Goal: Task Accomplishment & Management: Manage account settings

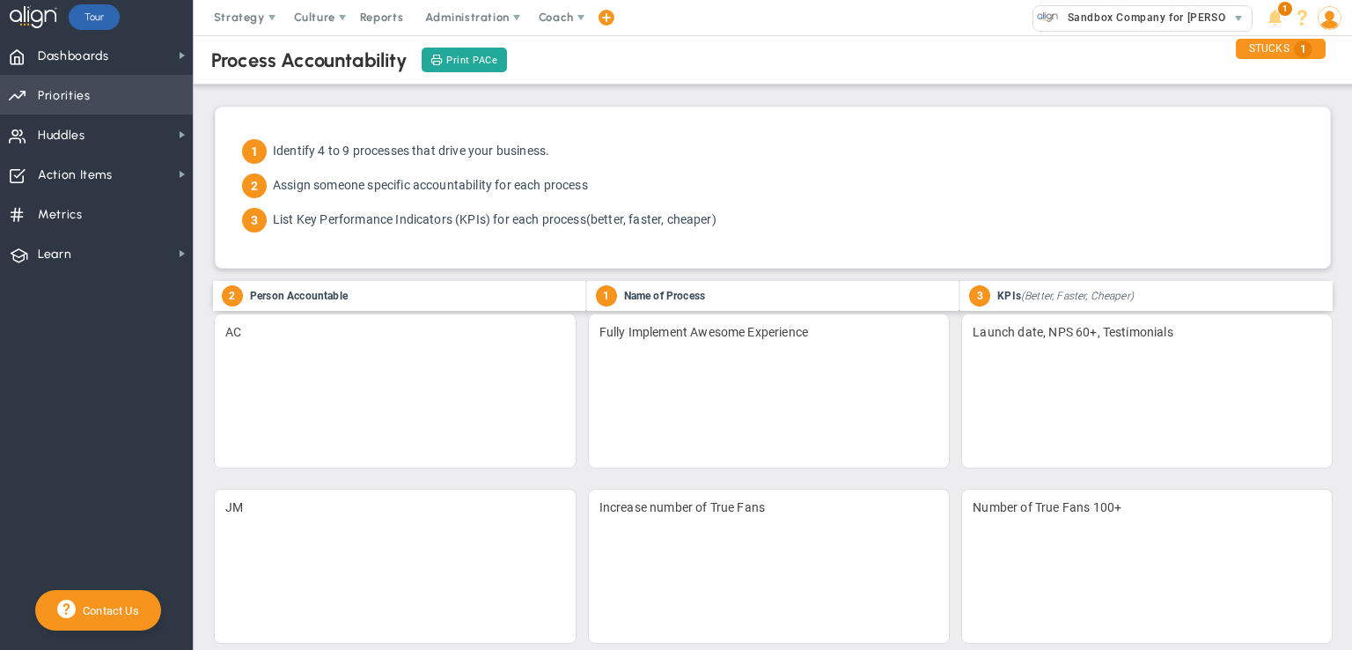
click at [77, 89] on span "Priorities" at bounding box center [64, 95] width 53 height 37
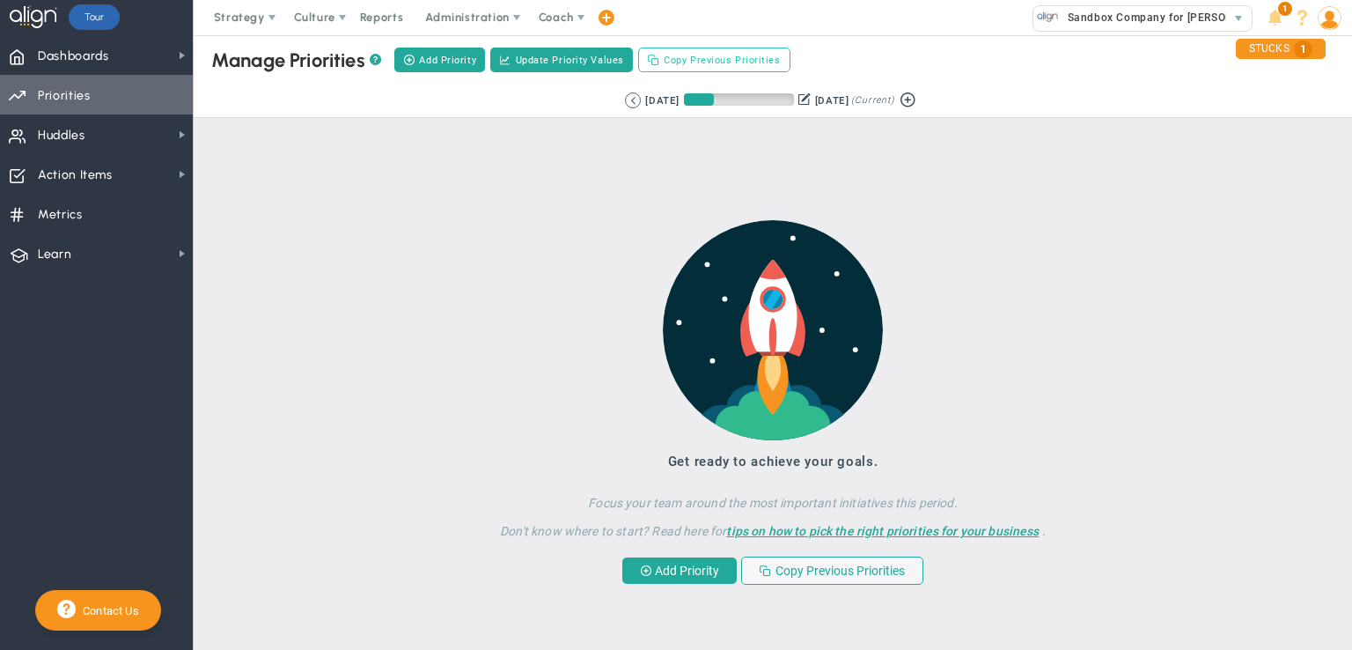
click at [718, 62] on span "Copy Previous Priorities" at bounding box center [722, 60] width 116 height 15
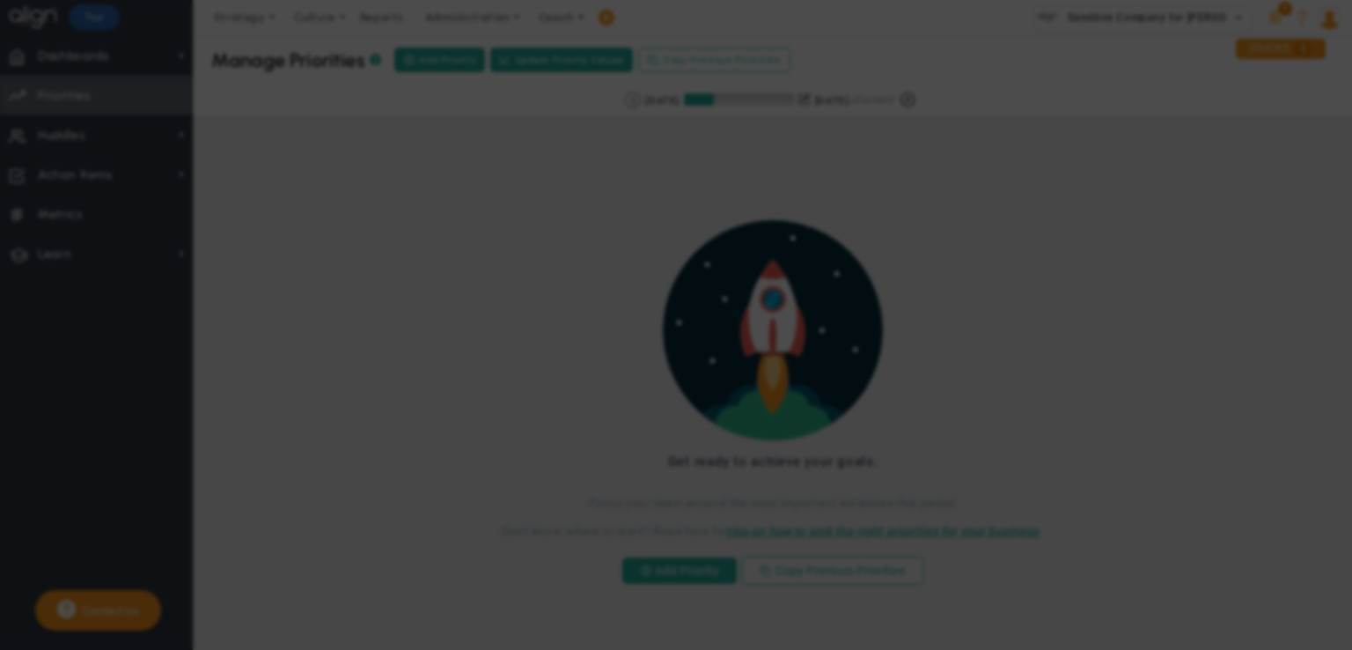
checkbox input "true"
checkbox input "false"
checkbox input "true"
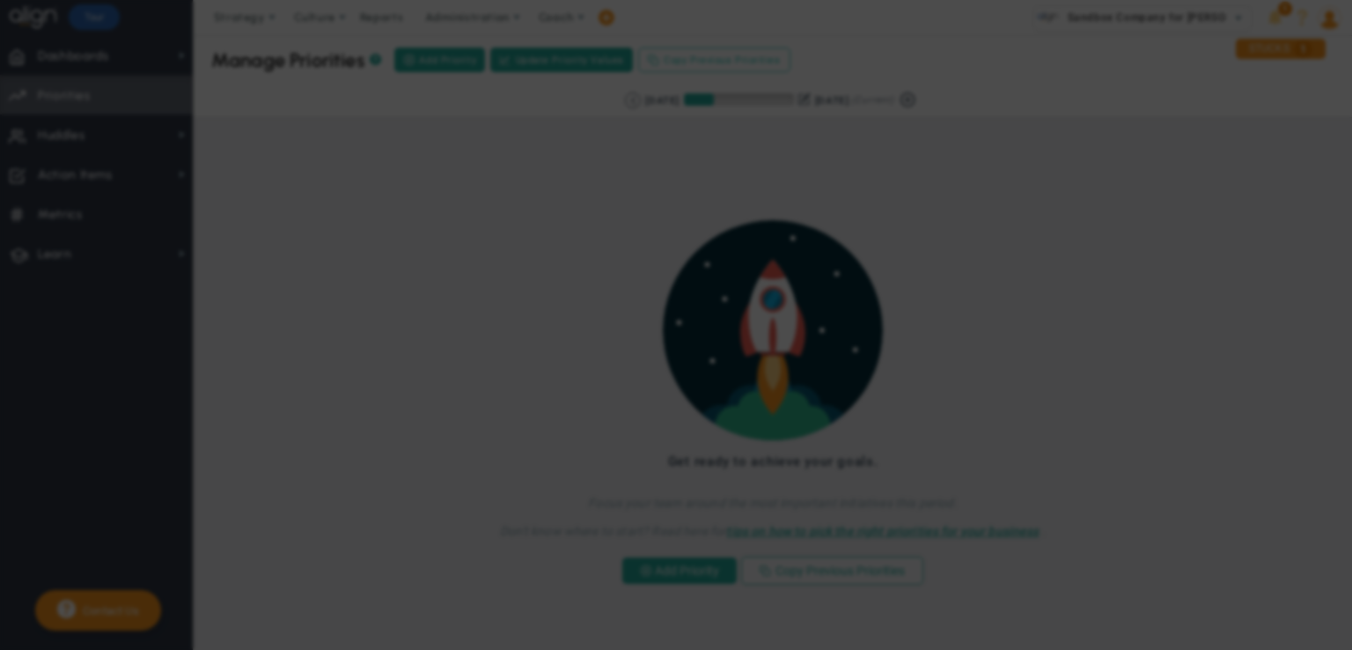
checkbox input "false"
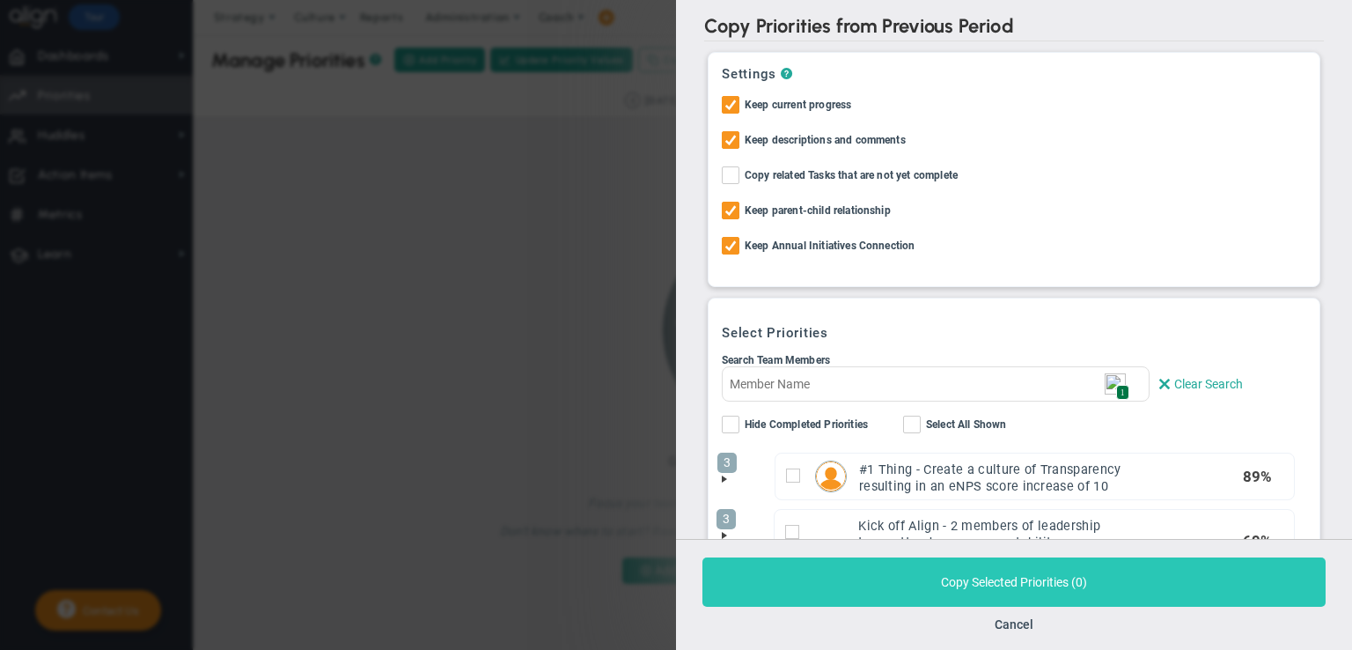
click at [983, 578] on button "Copy Selected Priorities ( 0 )" at bounding box center [1014, 581] width 623 height 49
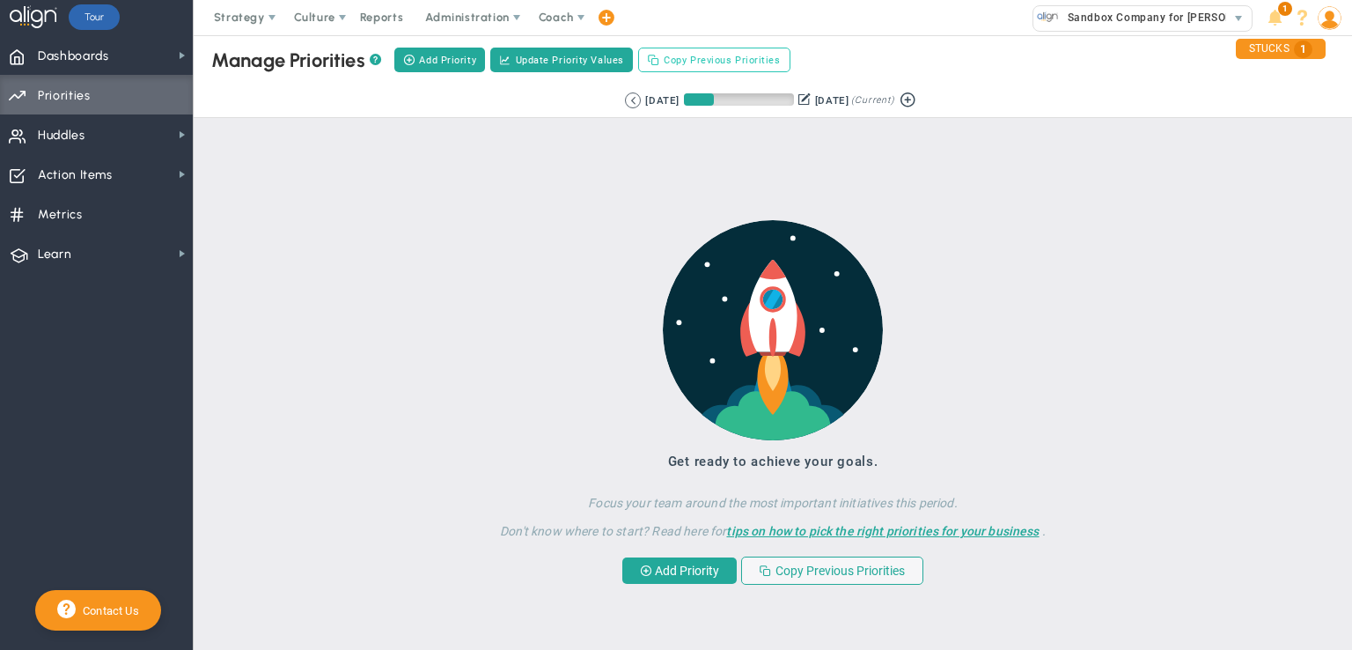
click at [711, 67] on span "Copy Previous Priorities" at bounding box center [722, 60] width 116 height 15
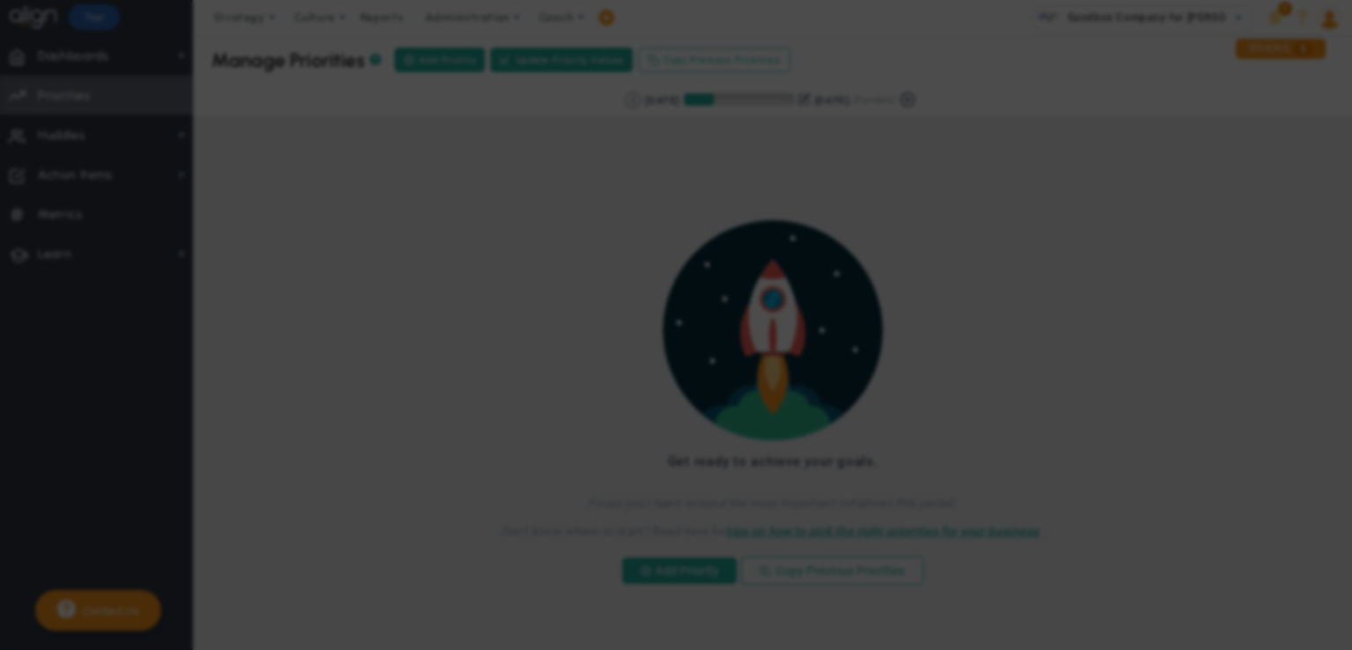
checkbox input "true"
checkbox input "false"
checkbox input "true"
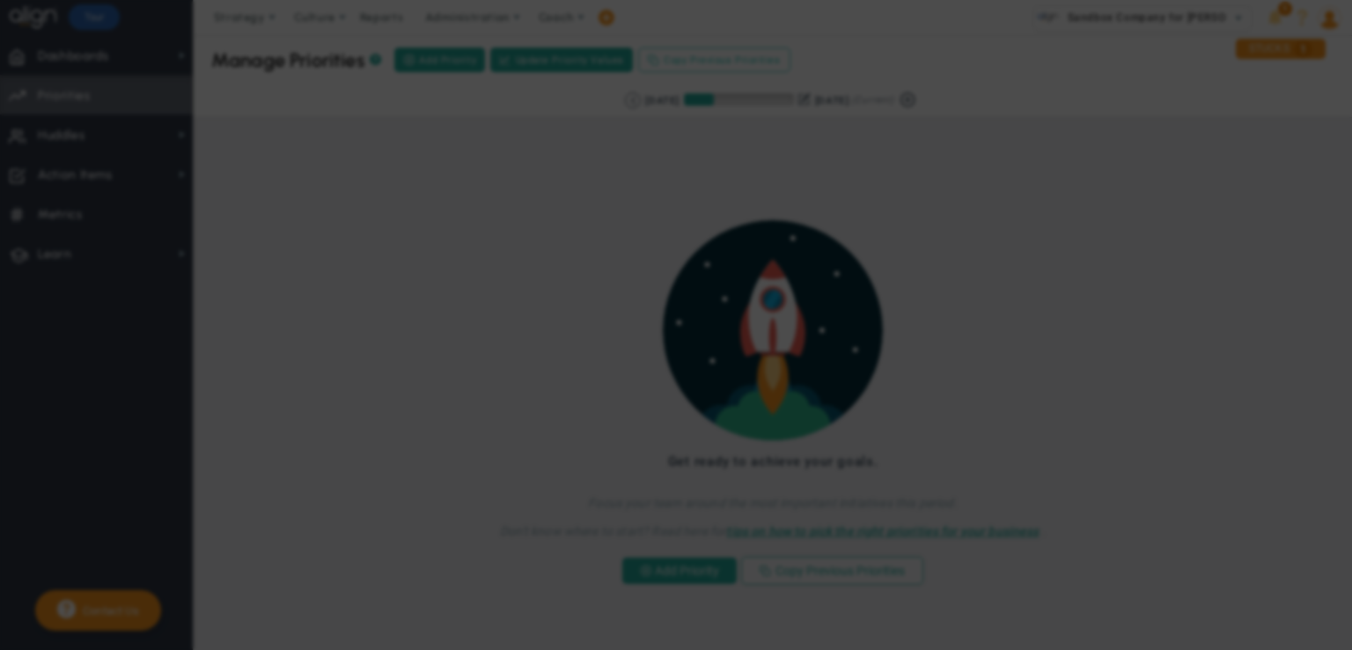
checkbox input "false"
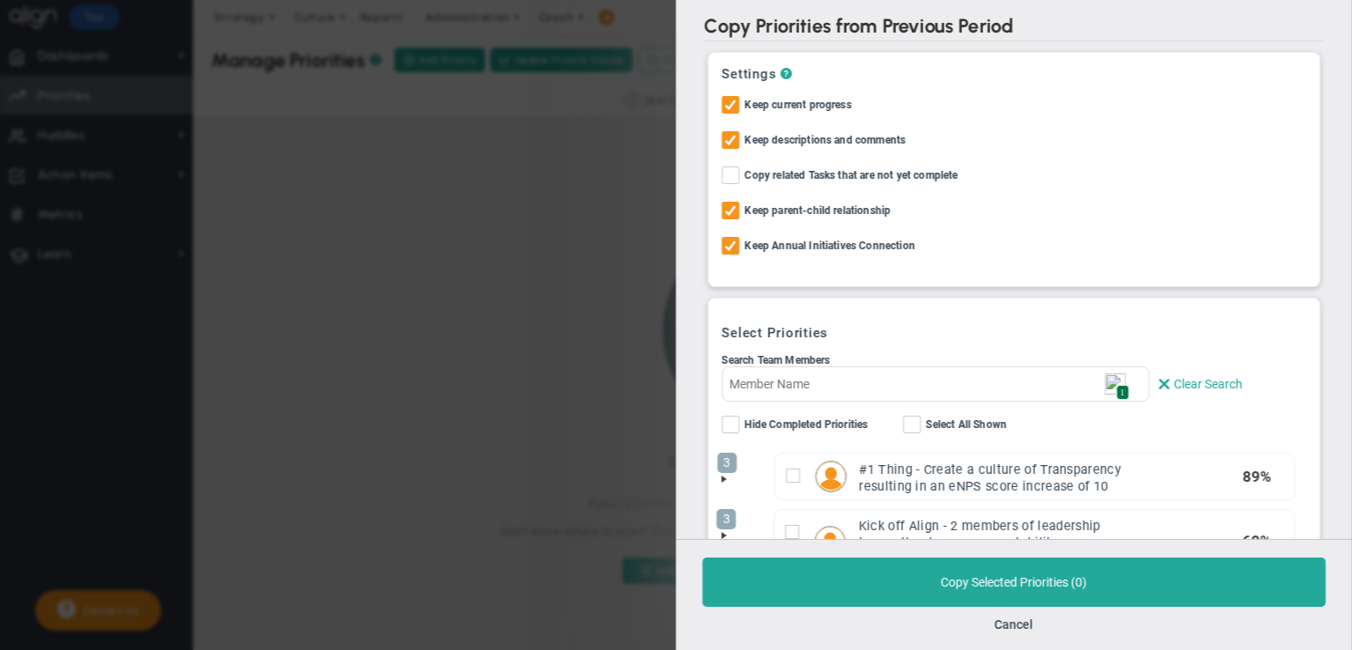
click at [733, 173] on input "Copy related Tasks that are not yet complete" at bounding box center [731, 179] width 11 height 18
checkbox input "true"
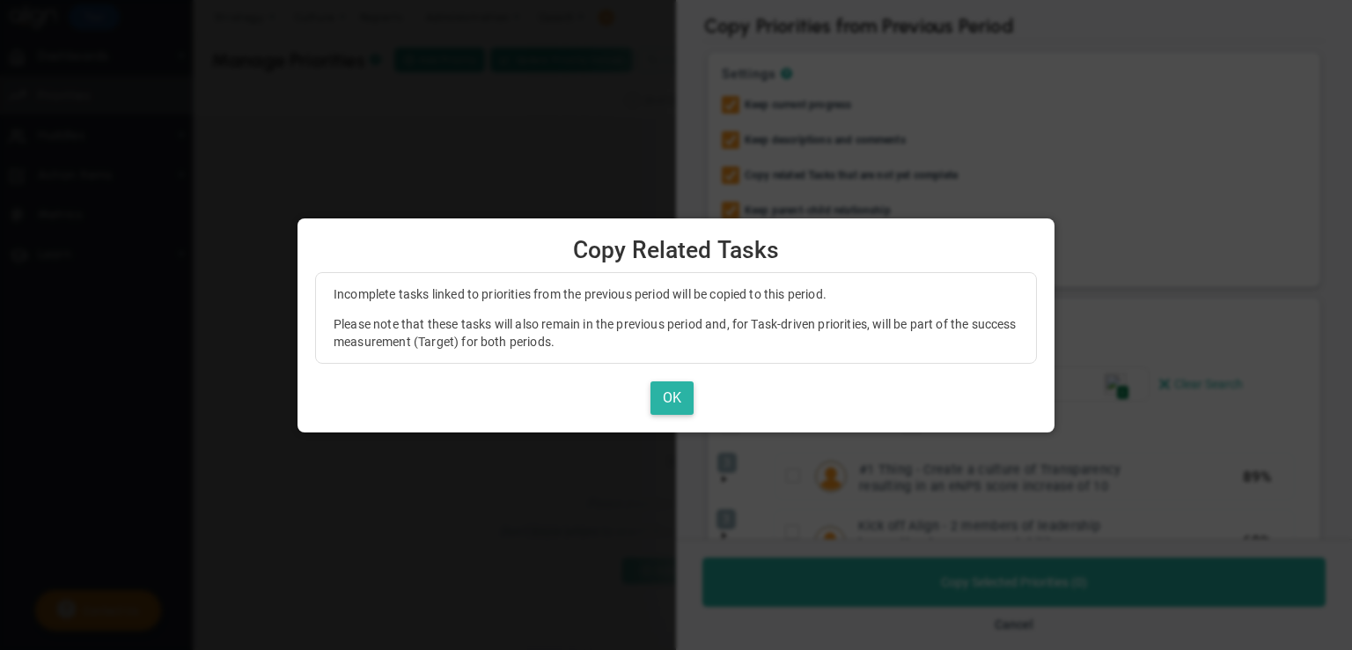
click at [673, 395] on button "OK" at bounding box center [672, 398] width 43 height 34
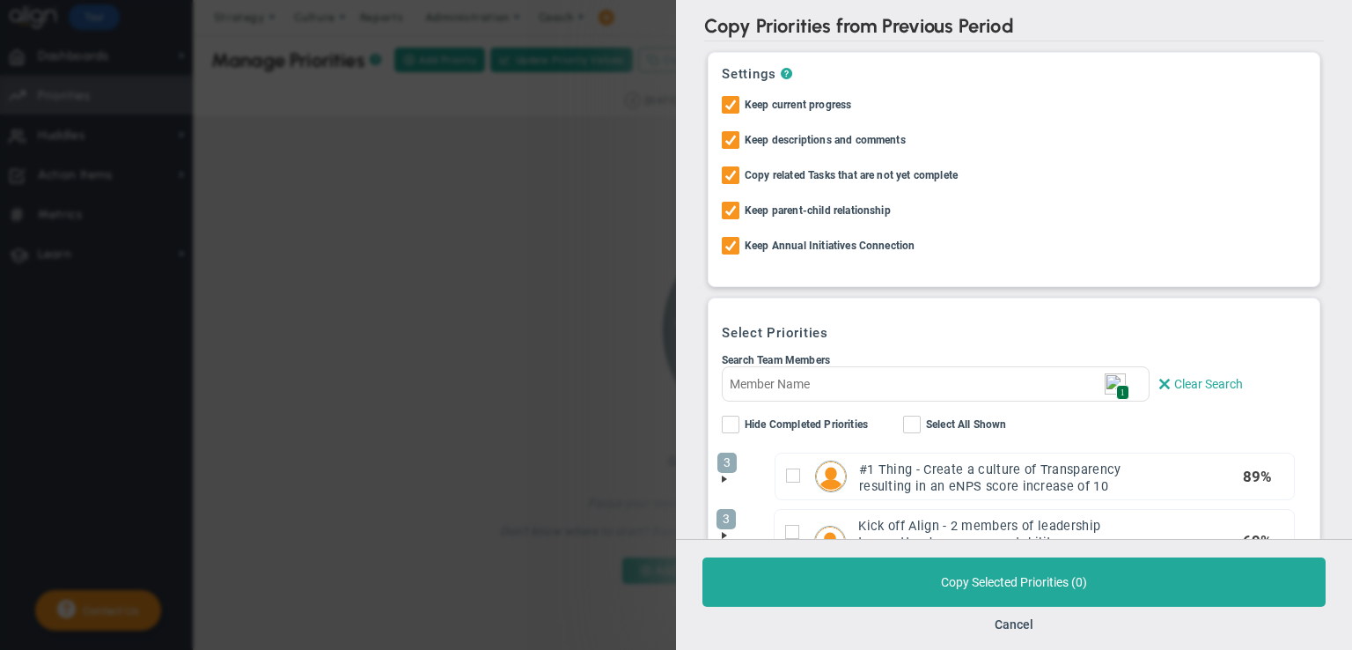
click at [912, 424] on input "Select All Shown" at bounding box center [913, 428] width 11 height 18
checkbox input "true"
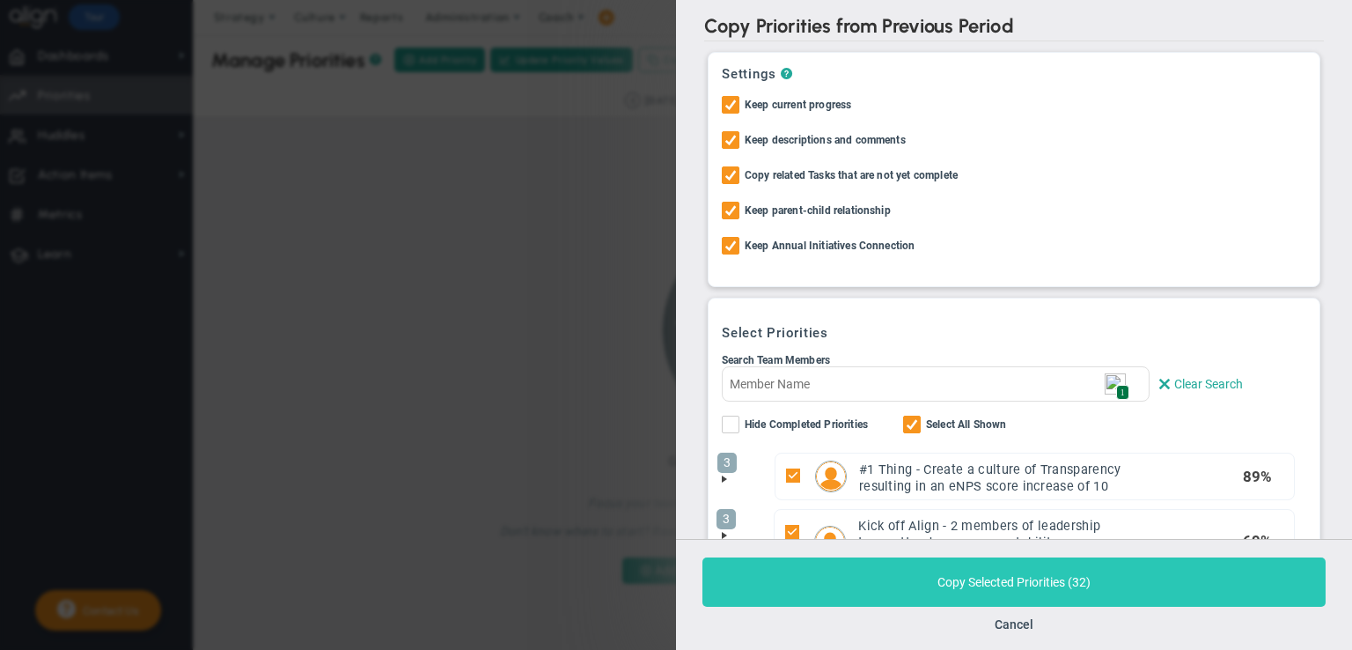
click at [961, 586] on button "Copy Selected Priorities ( 32 )" at bounding box center [1014, 581] width 623 height 49
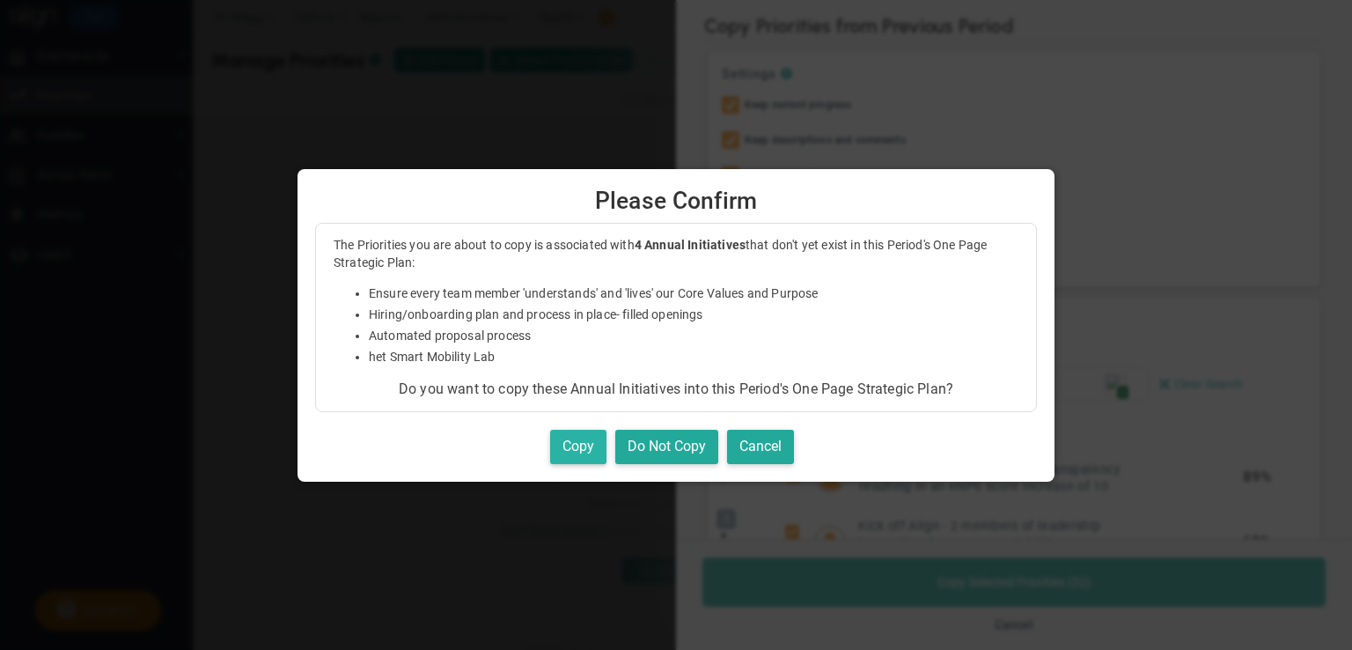
click at [578, 445] on button "Copy" at bounding box center [578, 447] width 56 height 34
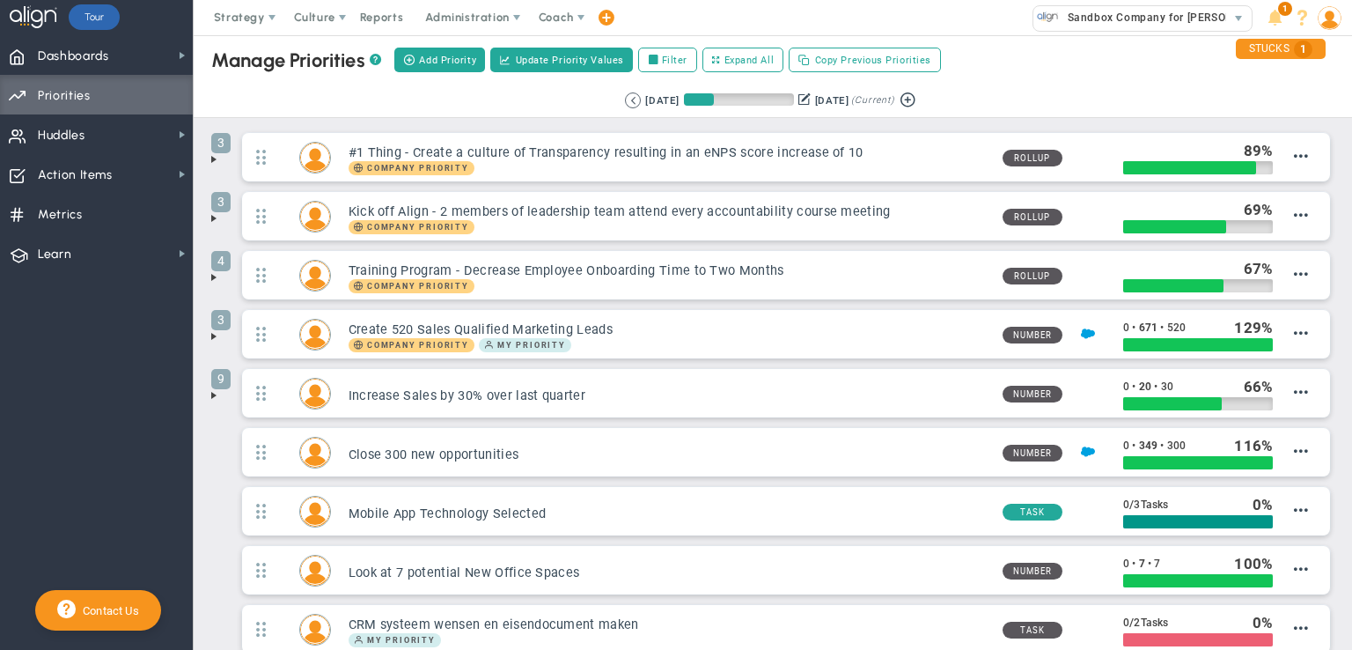
click at [214, 217] on span at bounding box center [214, 218] width 14 height 14
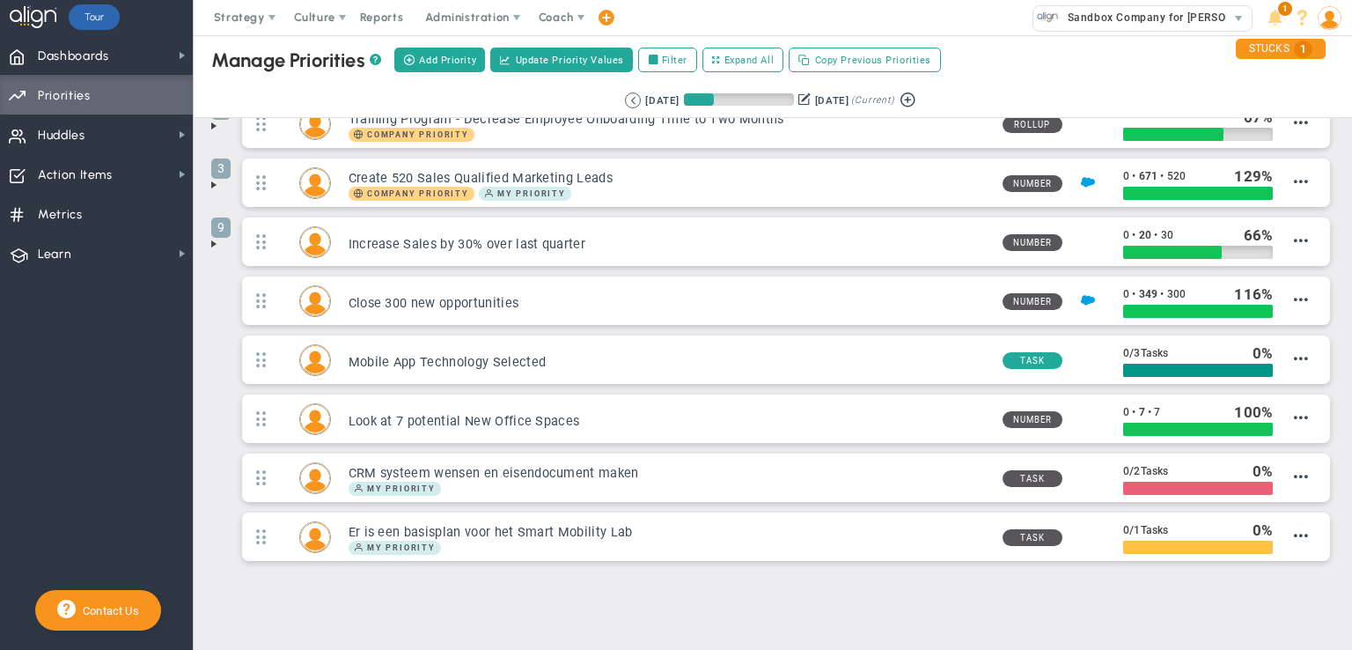
scroll to position [346, 0]
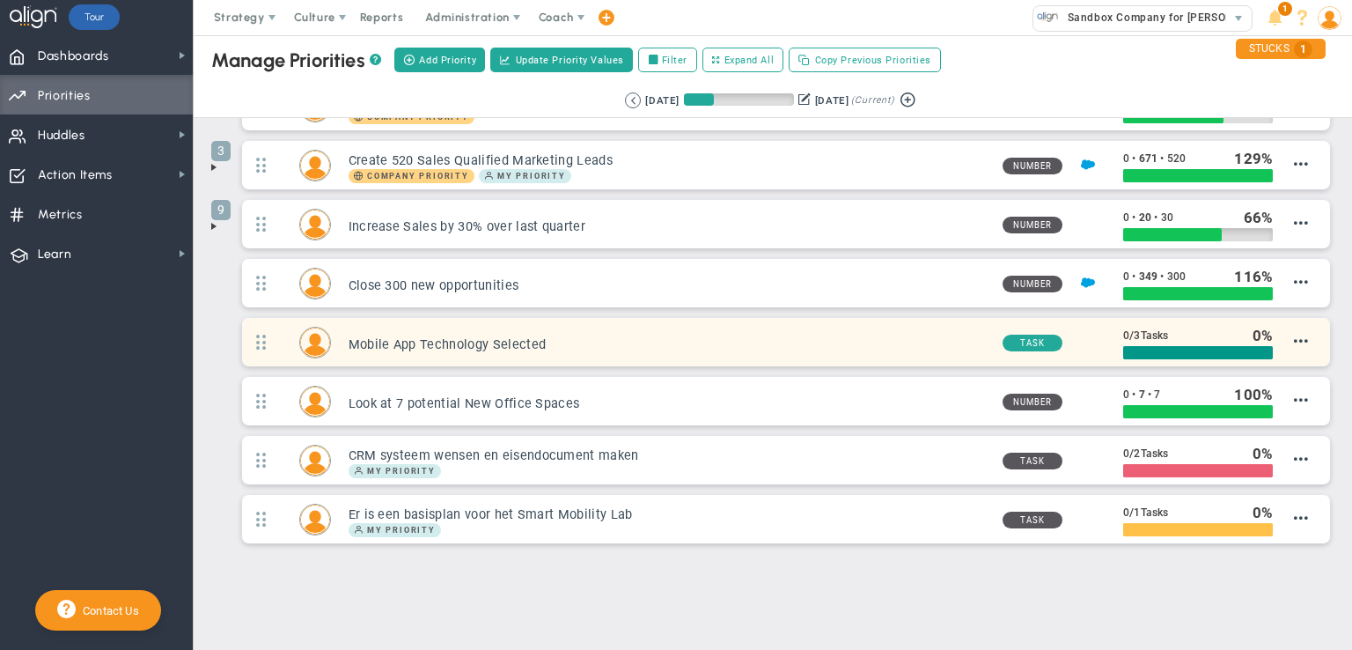
click at [380, 342] on h3 "Mobile App Technology Selected" at bounding box center [669, 344] width 640 height 17
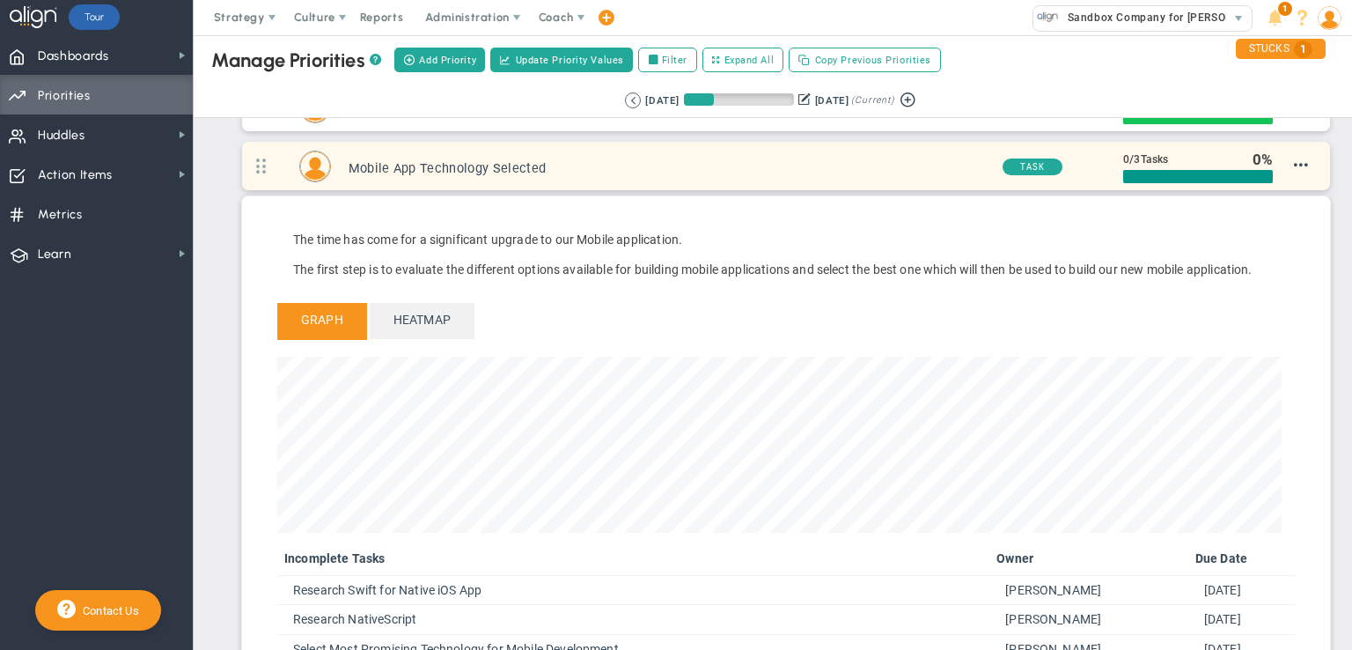
scroll to position [434, 0]
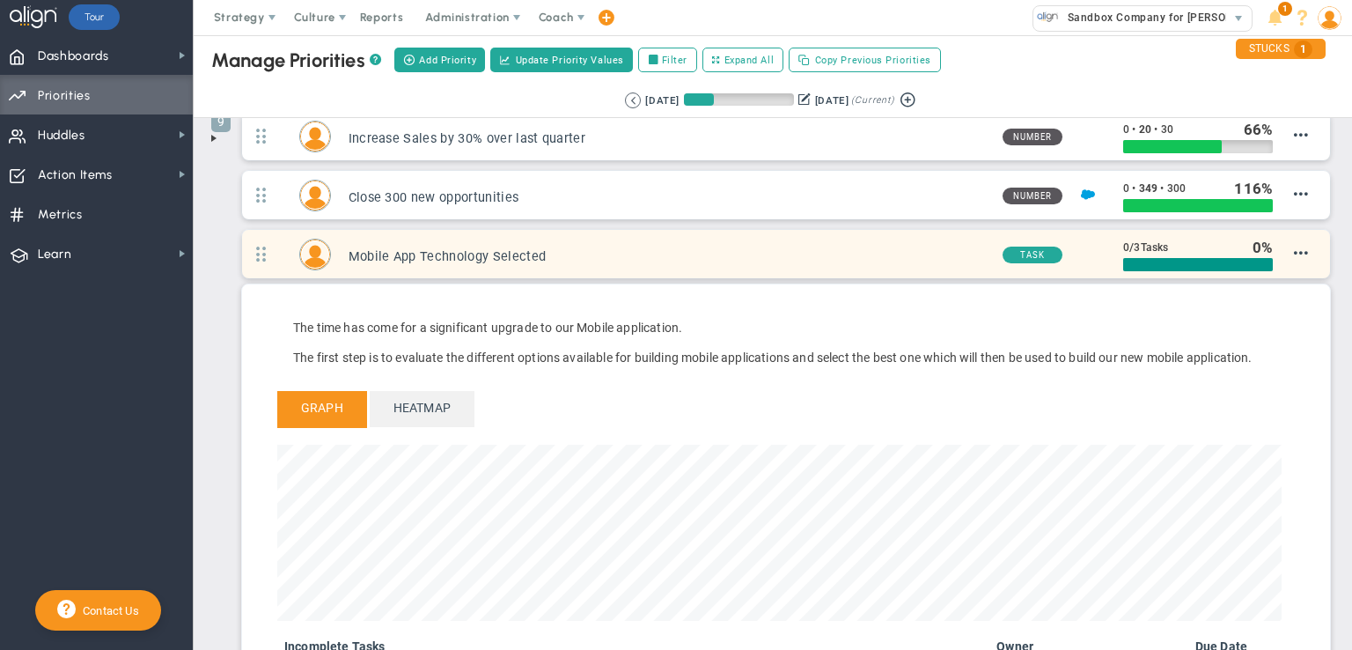
click at [453, 252] on h3 "Mobile App Technology Selected" at bounding box center [669, 256] width 640 height 17
